Goal: Use online tool/utility: Use online tool/utility

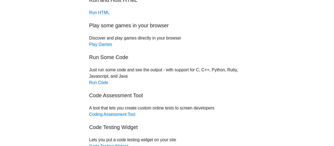
scroll to position [53, 0]
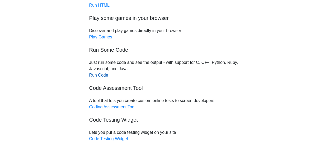
click at [106, 75] on link "Run Code" at bounding box center [98, 75] width 19 height 4
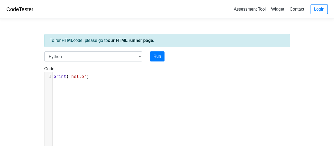
type textarea "​"
paste textarea
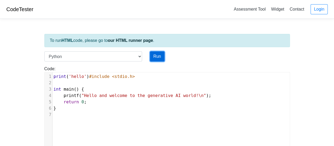
click at [157, 56] on button "Run" at bounding box center [157, 56] width 15 height 10
type input "[URL][DOMAIN_NAME]"
type textarea "Submission status: Runtime Error (NZEC) Stderr: File "script.py", line 3 int ma…"
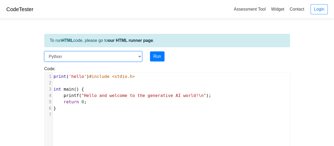
click at [140, 55] on select "C C++ Go Java Javascript Python Ruby" at bounding box center [93, 56] width 98 height 10
select select "c"
click at [44, 51] on select "C C++ Go Java Javascript Python Ruby" at bounding box center [93, 56] width 98 height 10
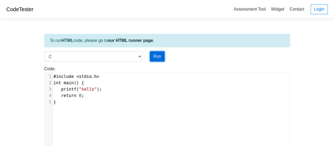
click at [161, 57] on button "Run" at bounding box center [157, 56] width 15 height 10
type input "[URL][DOMAIN_NAME]"
type textarea "Stdout: hello"
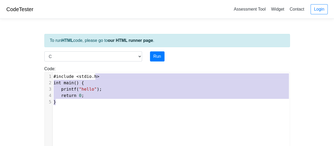
type textarea "#include <stdio.h> int main() { printf("hello"); return 0; }"
drag, startPoint x: 140, startPoint y: 104, endPoint x: 89, endPoint y: 59, distance: 68.5
click at [82, 67] on div "Code: #include <stdio.h> int main() { printf("hello"); return 0; } #include <st…" at bounding box center [167, 109] width 254 height 86
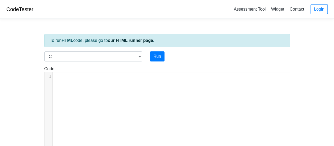
type textarea "​"
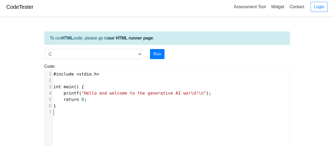
scroll to position [0, 0]
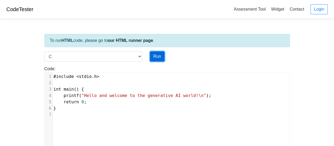
click at [158, 57] on button "Run" at bounding box center [157, 56] width 15 height 10
type input "[URL][DOMAIN_NAME]"
type textarea "Stdout: Hello and welcome to the generative AI world!"
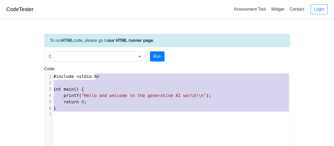
type textarea "#include <stdio.h> int main() { printf("Hello and welcome to the generative AI …"
drag, startPoint x: 212, startPoint y: 111, endPoint x: 87, endPoint y: 70, distance: 131.9
click at [87, 70] on div "Code: #include <stdio.h> int main() { printf("hello"); return 0; } #include <st…" at bounding box center [167, 109] width 254 height 86
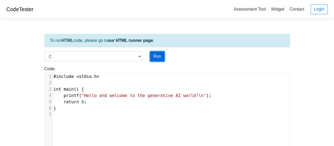
click at [154, 55] on button "Run" at bounding box center [157, 56] width 15 height 10
type input "[URL][DOMAIN_NAME]"
type textarea "Stdout: Hello and welcome to the generative AI world!"
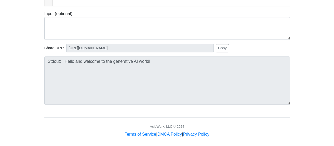
scroll to position [148, 0]
